Goal: Information Seeking & Learning: Learn about a topic

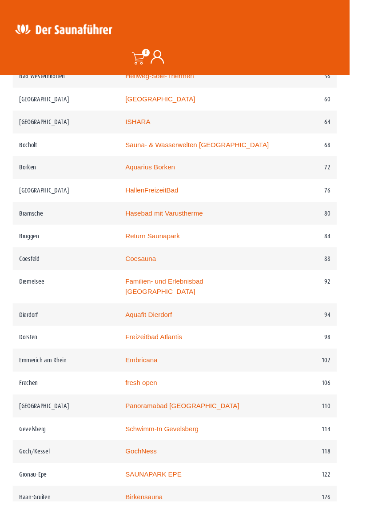
scroll to position [721, 0]
click at [146, 269] on td "Coesauna" at bounding box center [208, 272] width 167 height 24
click at [157, 268] on link "Coesauna" at bounding box center [148, 272] width 32 height 8
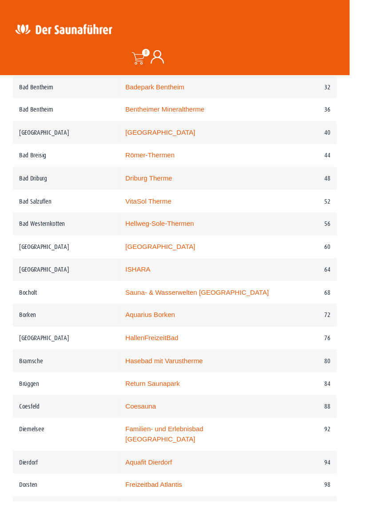
scroll to position [570, 0]
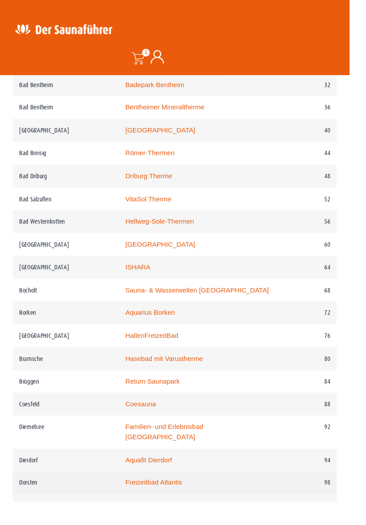
click at [171, 502] on link "Freizeitbad Atlantis" at bounding box center [162, 506] width 60 height 8
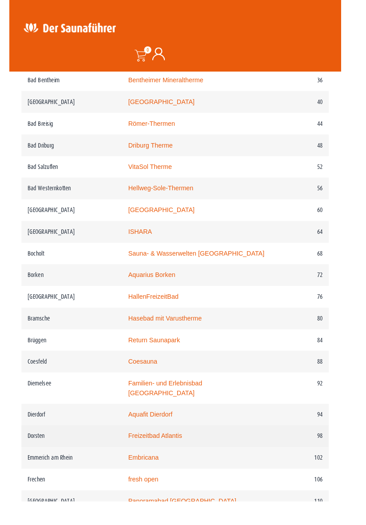
scroll to position [599, 0]
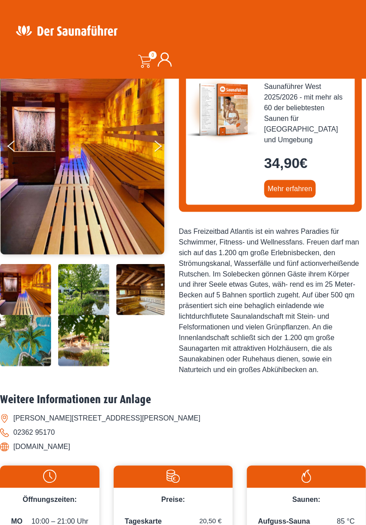
scroll to position [102, 0]
